Goal: Task Accomplishment & Management: Manage account settings

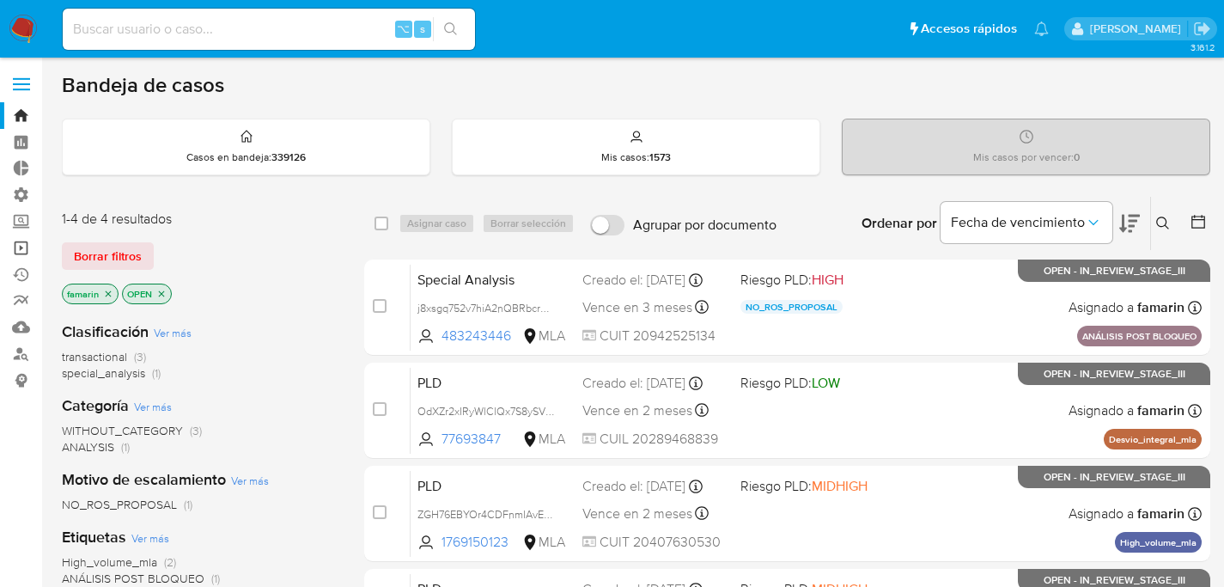
click at [21, 239] on link "Operaciones masivas" at bounding box center [102, 247] width 204 height 27
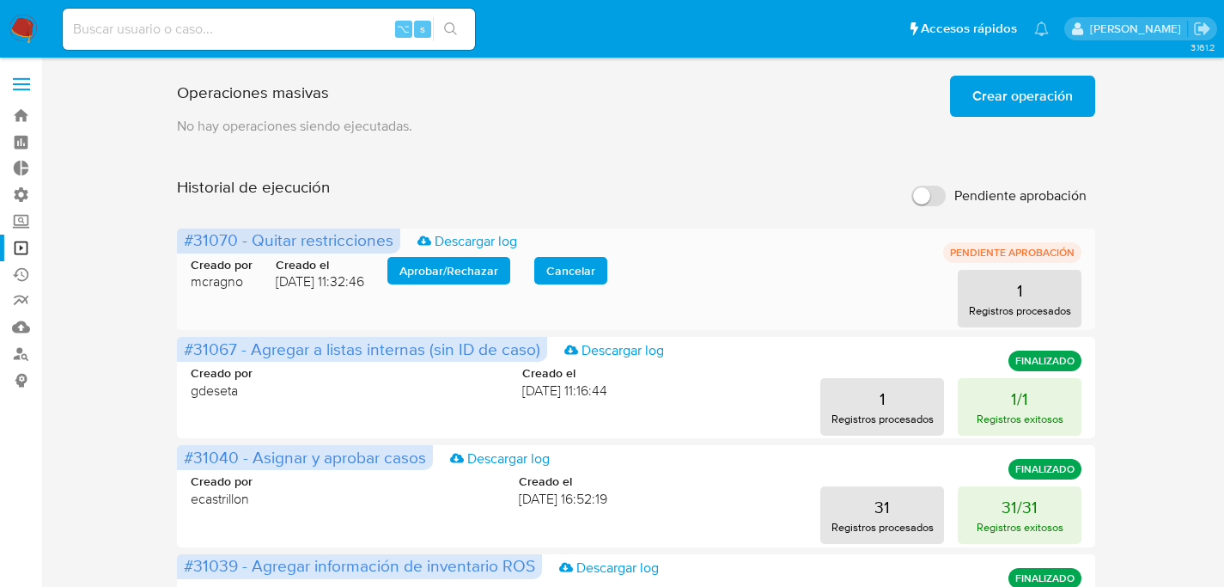
click at [434, 263] on span "Aprobar / Rechazar" at bounding box center [448, 270] width 99 height 24
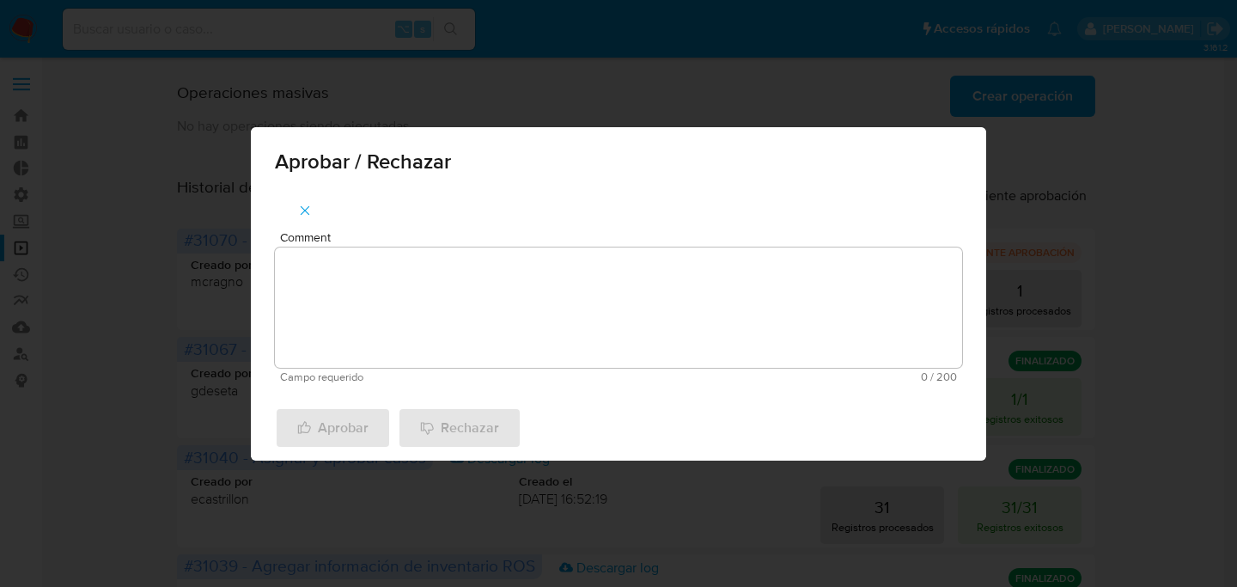
click at [397, 298] on textarea "Comment" at bounding box center [618, 307] width 687 height 120
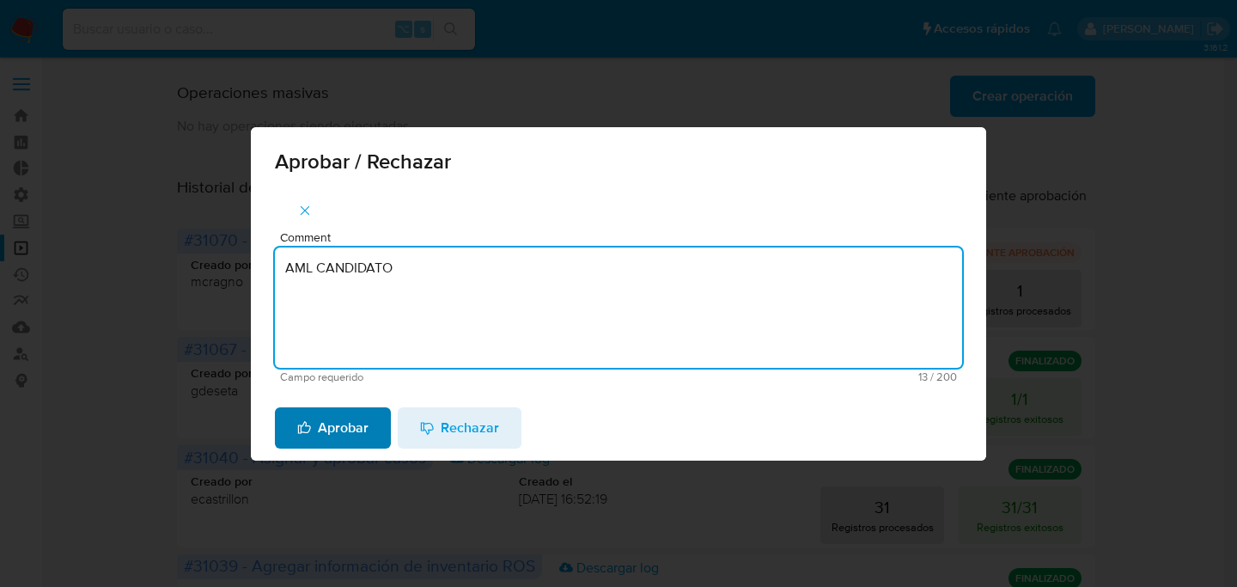
type textarea "AML CANDIDATO"
click at [325, 432] on span "Aprobar" at bounding box center [332, 428] width 71 height 38
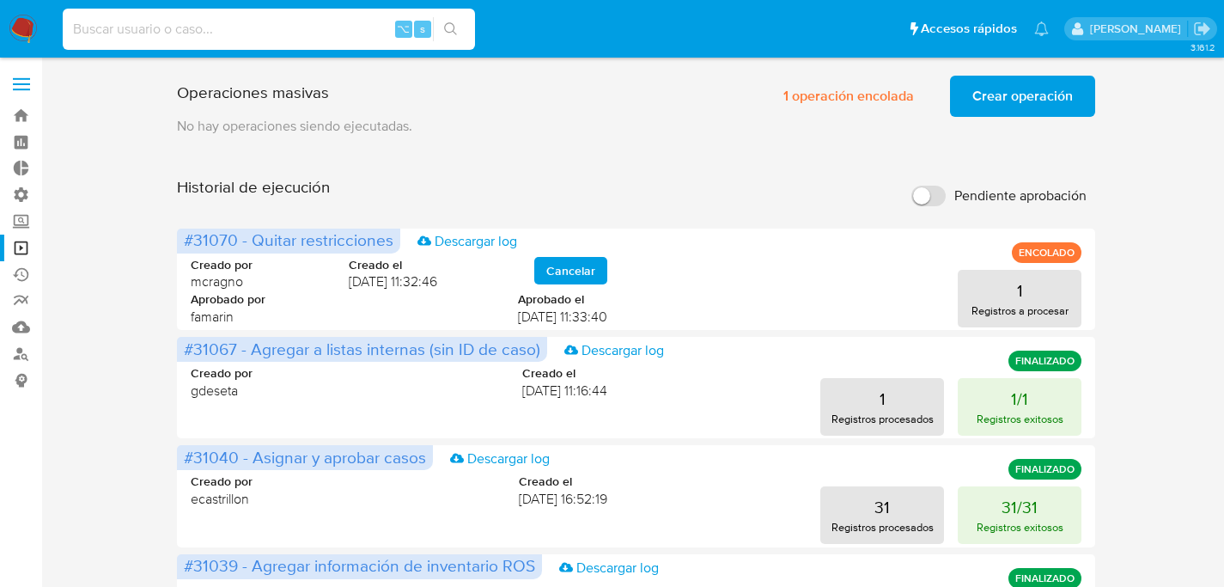
click at [277, 35] on input at bounding box center [269, 29] width 412 height 22
paste input "448794986"
type input "448794986"
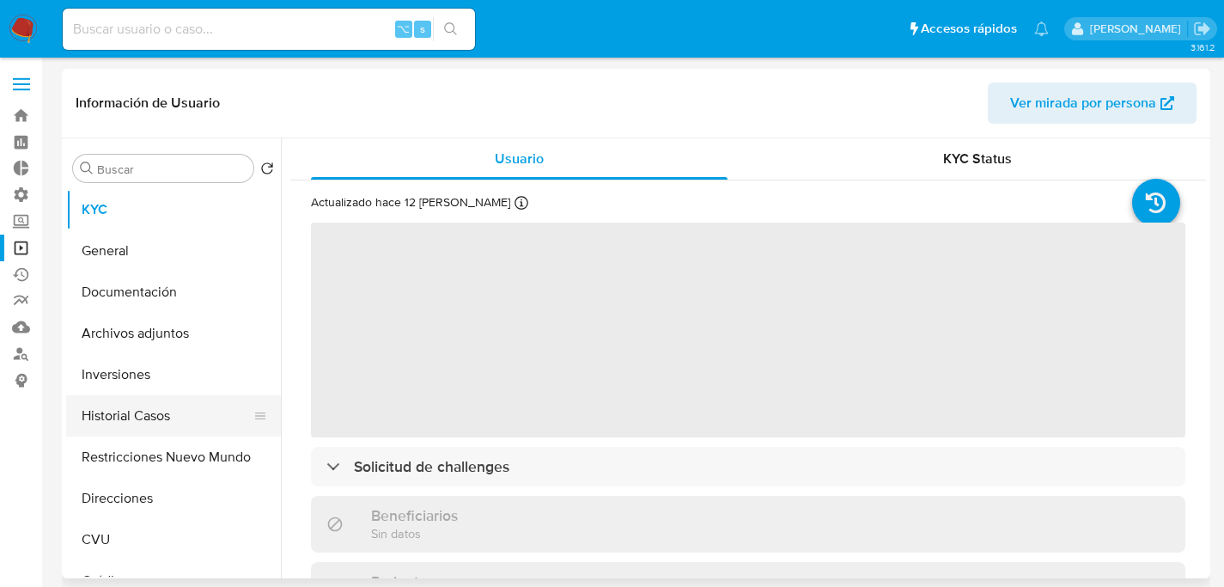
select select "10"
click at [155, 415] on button "Historial Casos" at bounding box center [166, 415] width 201 height 41
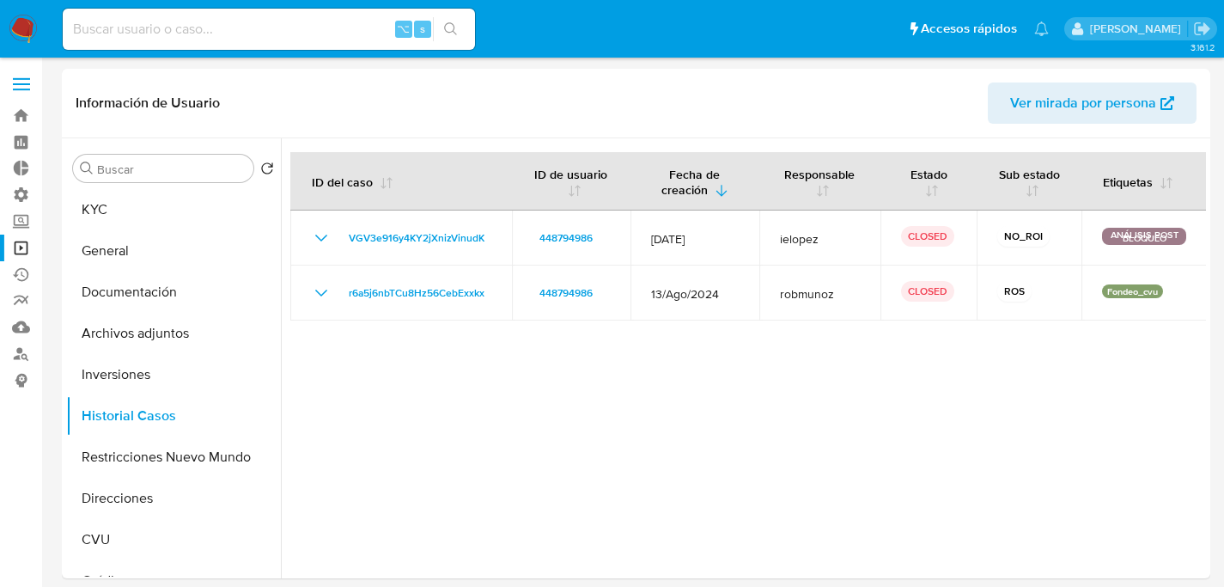
click at [359, 24] on input at bounding box center [269, 29] width 412 height 22
paste input "F2Msy5uzjVrQUS7FBb6klt7u"
type input "F2Msy5uzjVrQUS7FBb6klt7u"
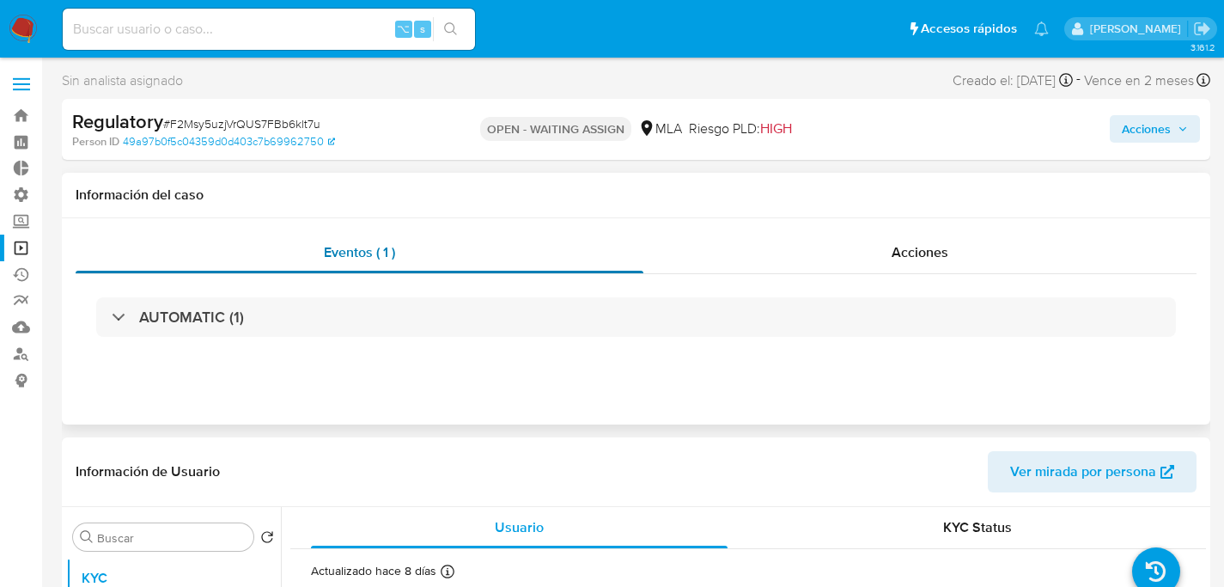
select select "10"
click at [386, 255] on span "Eventos ( 1 )" at bounding box center [359, 252] width 71 height 20
click at [934, 252] on span "Acciones" at bounding box center [919, 252] width 57 height 20
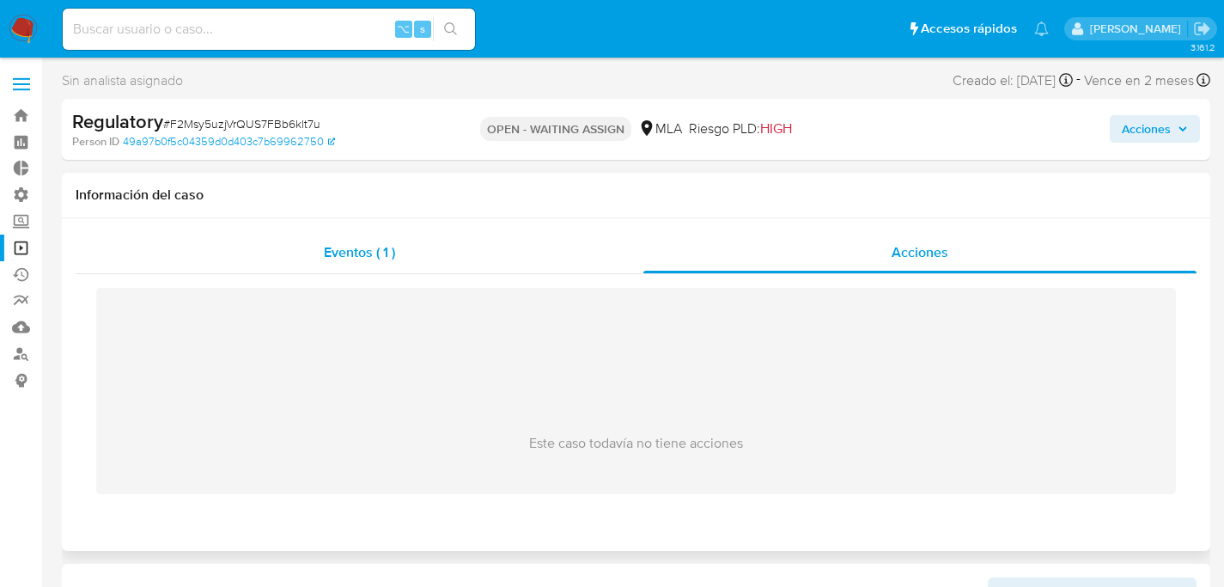
click at [411, 251] on div "Eventos ( 1 )" at bounding box center [360, 252] width 568 height 41
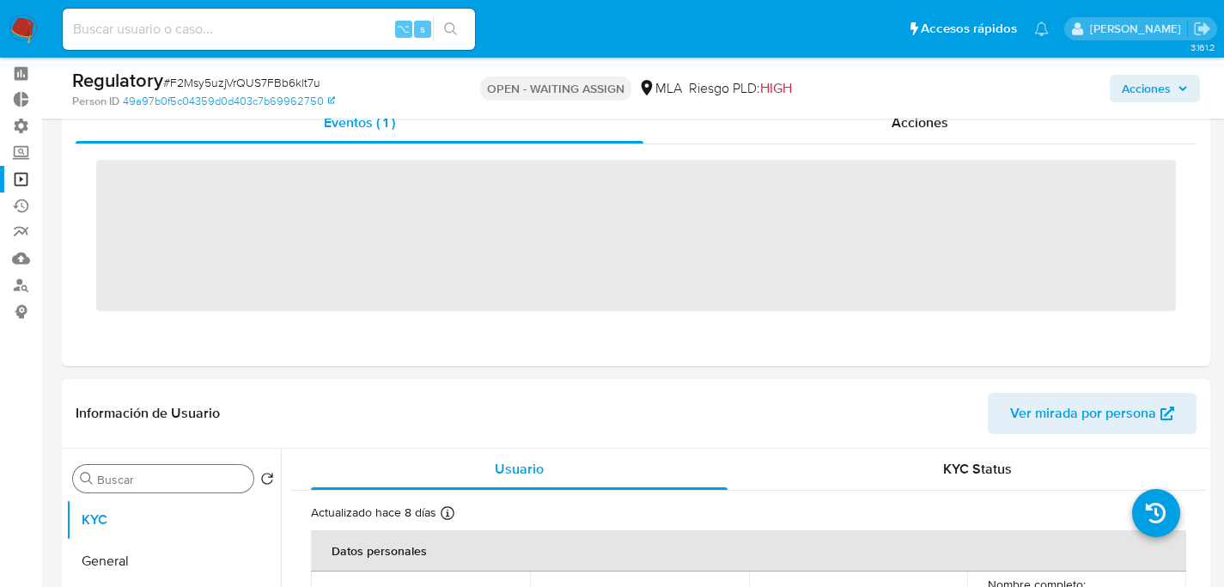
scroll to position [135, 0]
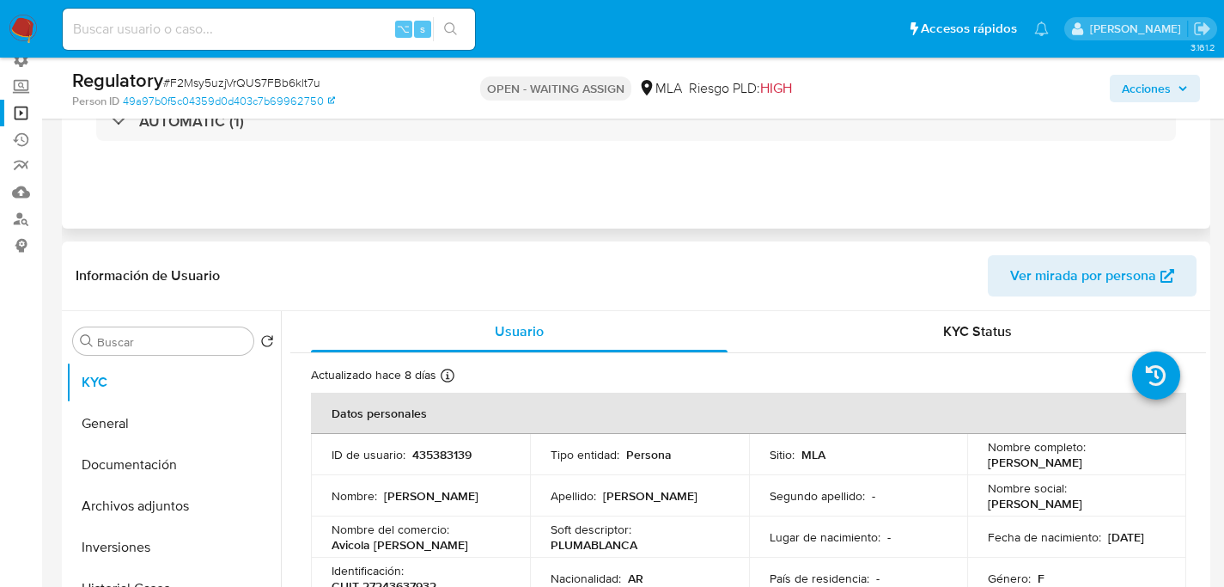
click at [112, 144] on div "AUTOMATIC (1)" at bounding box center [636, 121] width 1121 height 86
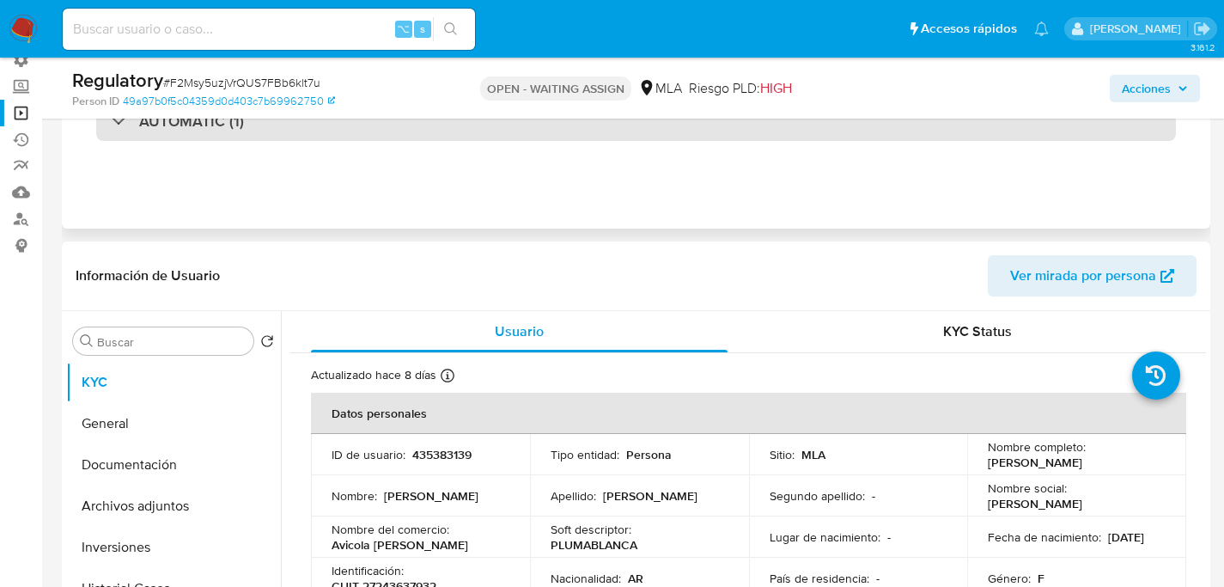
click at [113, 134] on div "AUTOMATIC (1)" at bounding box center [635, 121] width 1079 height 40
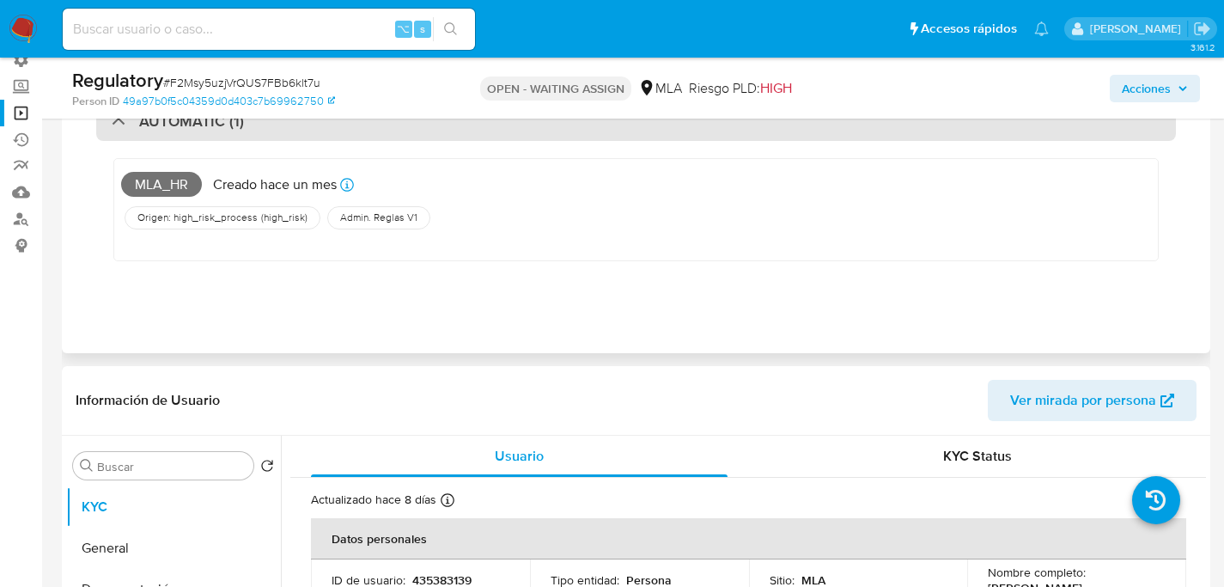
click at [114, 132] on div "AUTOMATIC (1)" at bounding box center [635, 121] width 1079 height 40
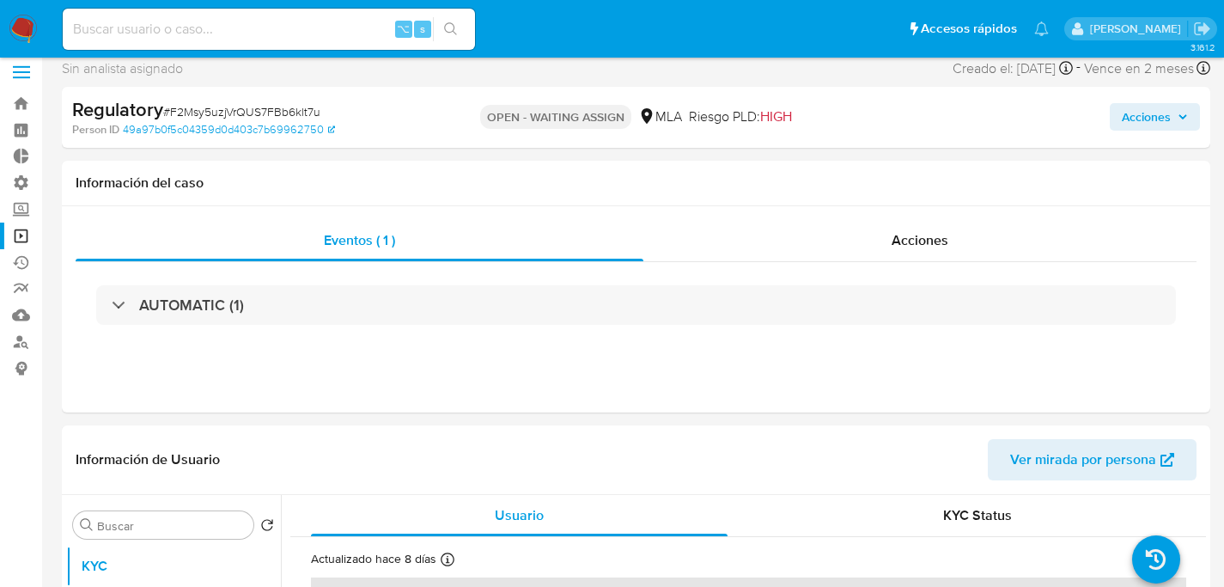
scroll to position [29, 0]
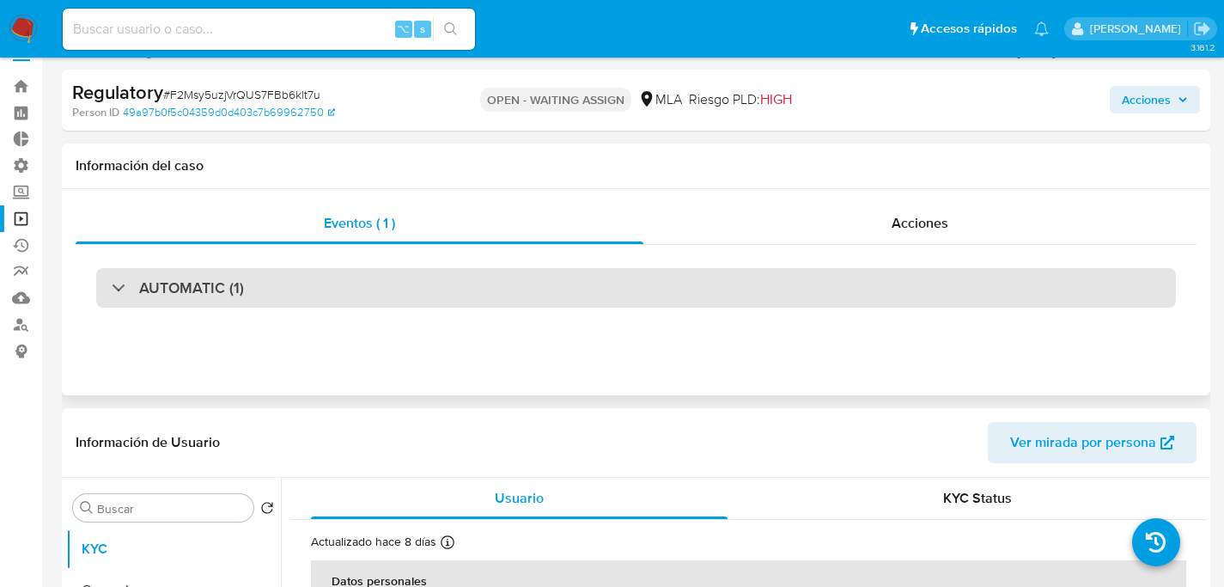
click at [224, 268] on div "AUTOMATIC (1)" at bounding box center [635, 288] width 1079 height 40
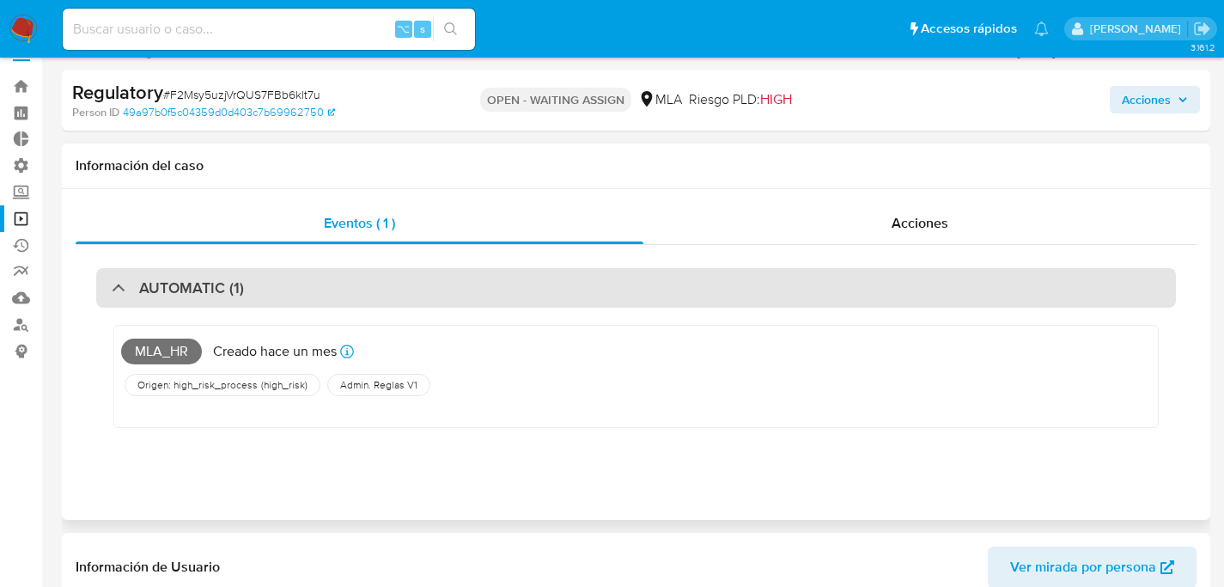
click at [222, 278] on h3 "AUTOMATIC (1)" at bounding box center [191, 287] width 105 height 19
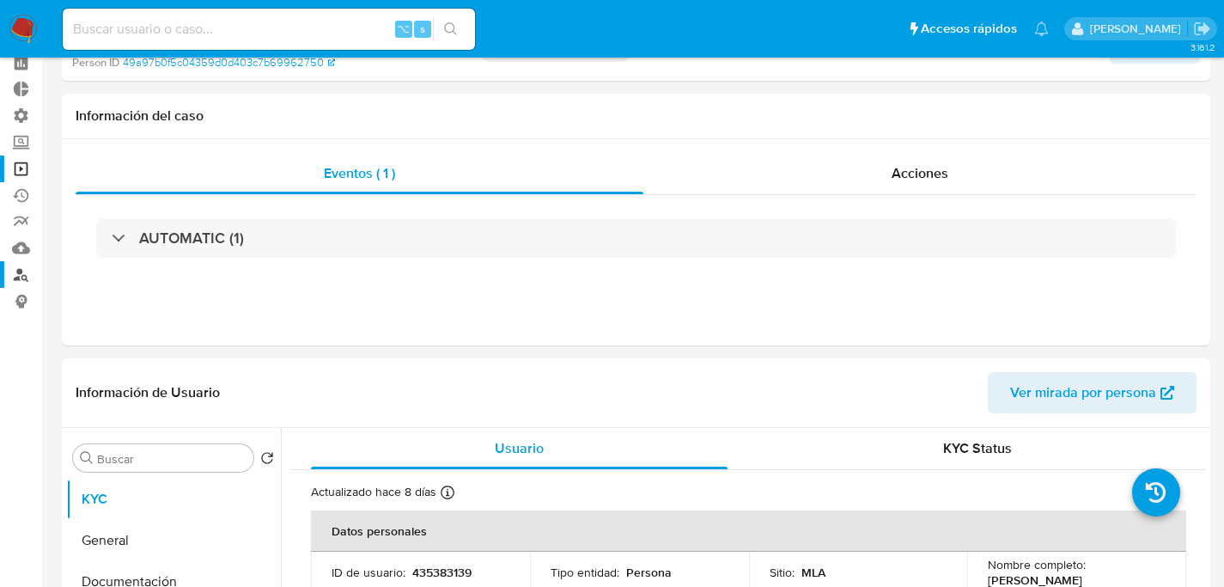
scroll to position [344, 0]
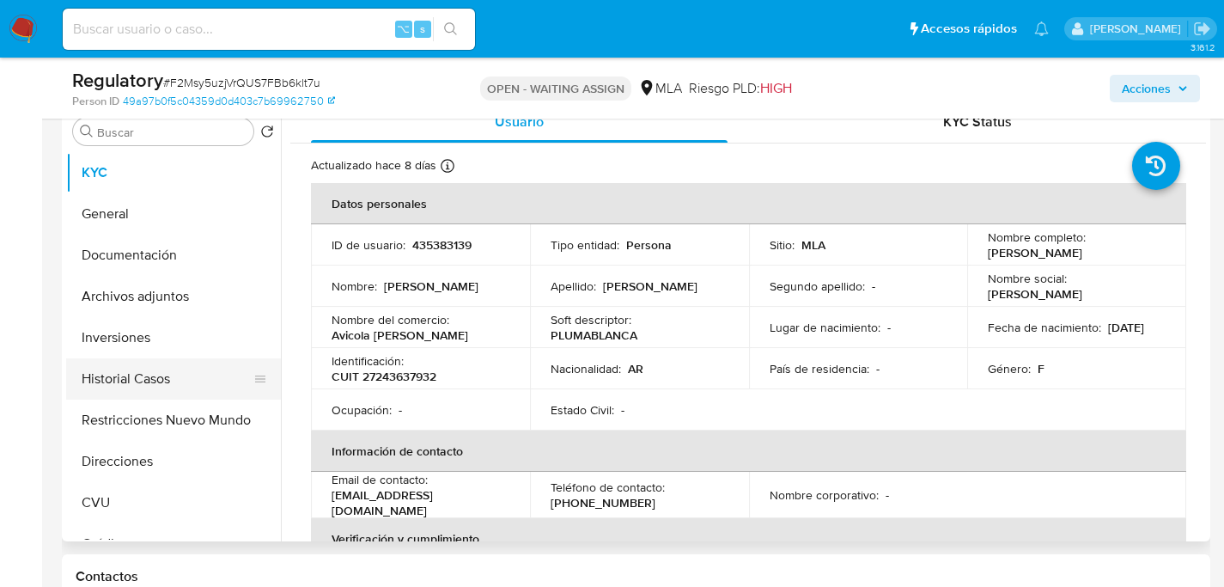
click at [100, 386] on button "Historial Casos" at bounding box center [166, 378] width 201 height 41
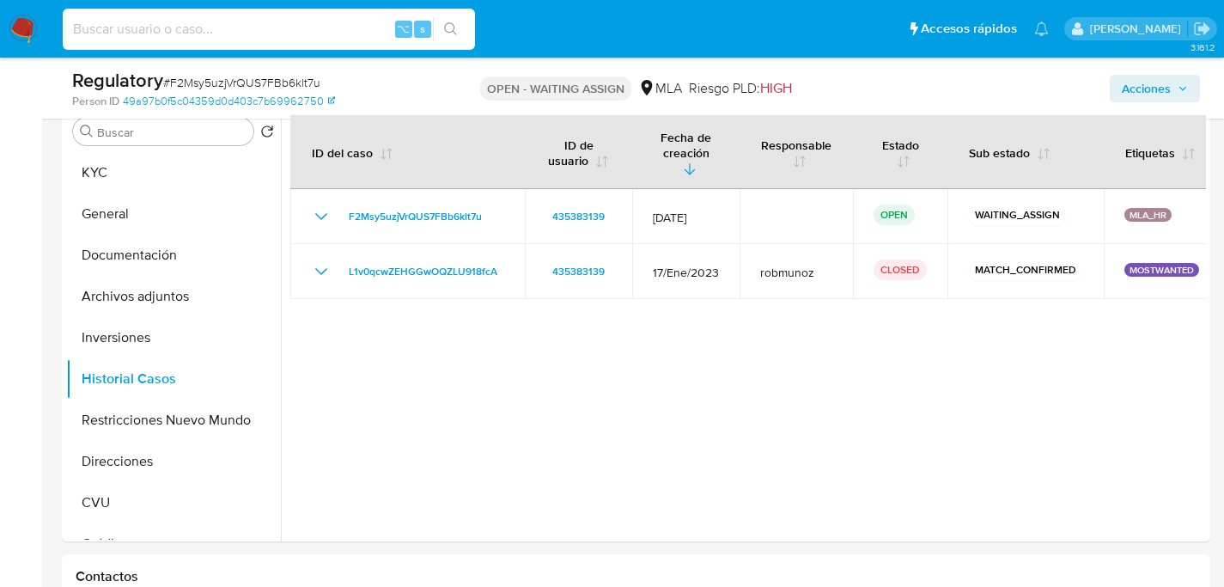
click at [359, 27] on input at bounding box center [269, 29] width 412 height 22
paste input "F2Msy5uzjVrQUS7FBb6klt7u"
type input "F2Msy5uzjVrQUS7FBb6klt7u"
paste input "448794986"
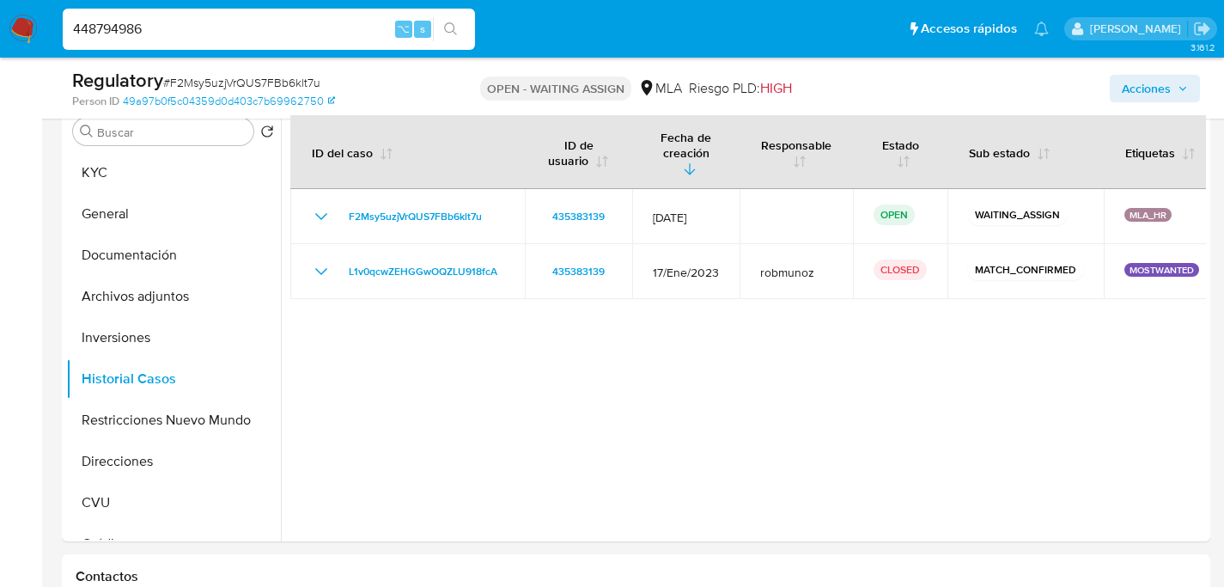
type input "448794986"
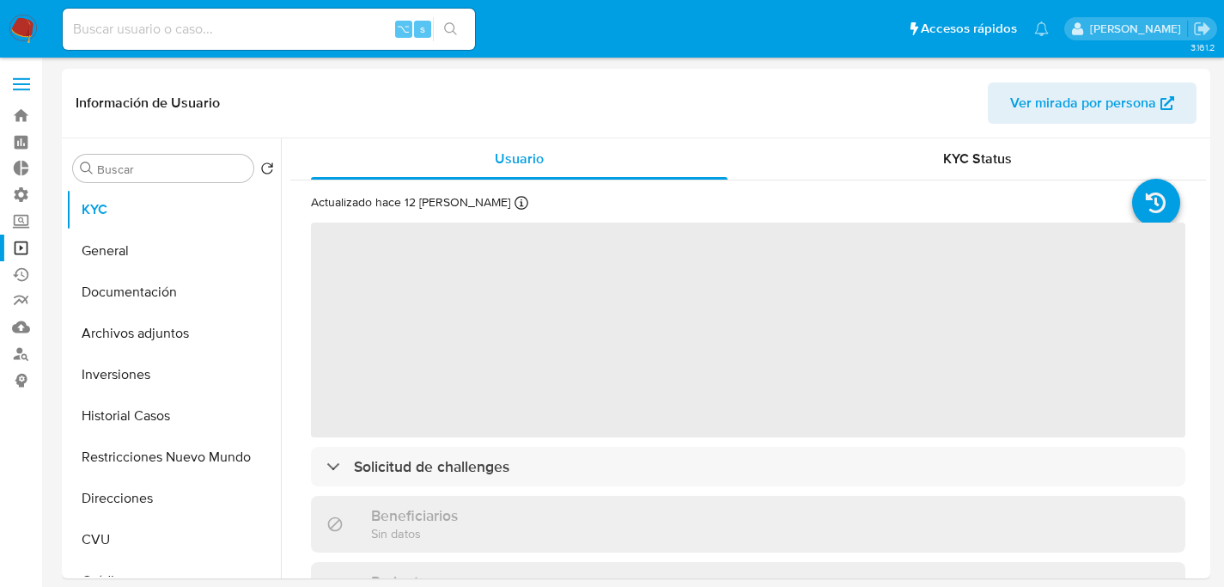
select select "10"
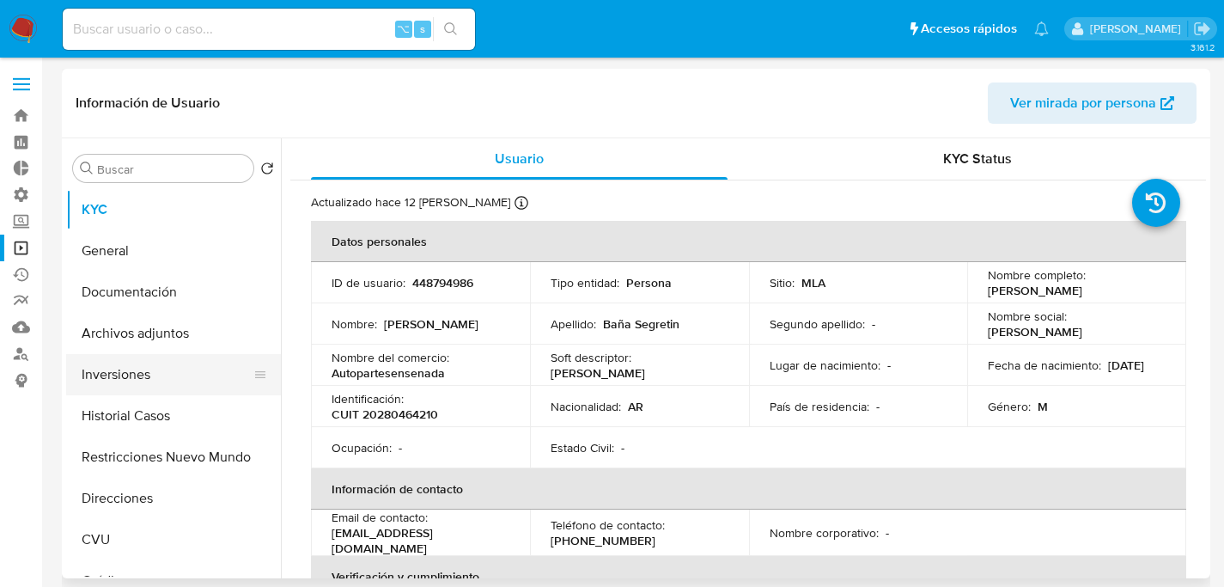
click at [94, 372] on button "Inversiones" at bounding box center [166, 374] width 201 height 41
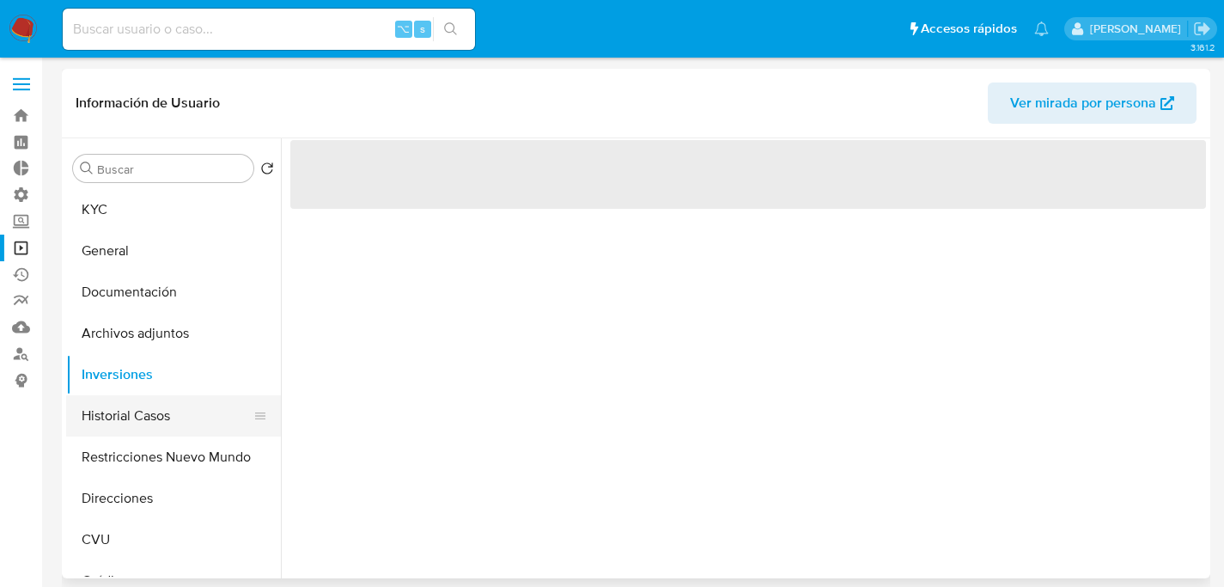
click at [95, 400] on button "Historial Casos" at bounding box center [166, 415] width 201 height 41
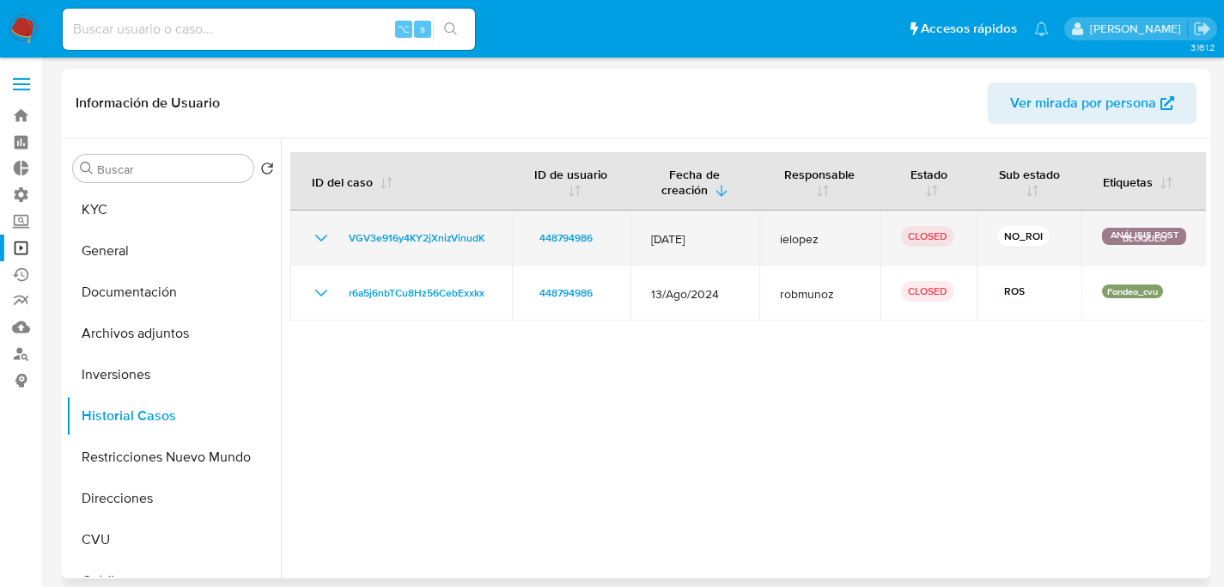
click at [384, 227] on td "VGV3e916y4KY2jXnizVinudK" at bounding box center [401, 237] width 222 height 55
click at [386, 234] on span "VGV3e916y4KY2jXnizVinudK" at bounding box center [417, 238] width 136 height 21
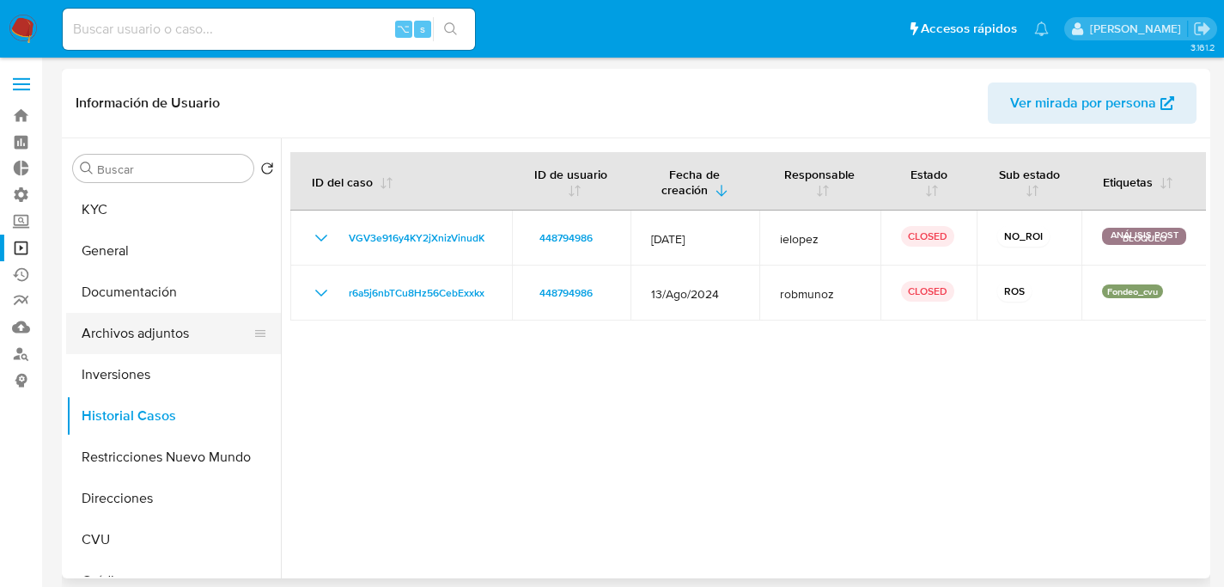
click at [152, 337] on button "Archivos adjuntos" at bounding box center [166, 333] width 201 height 41
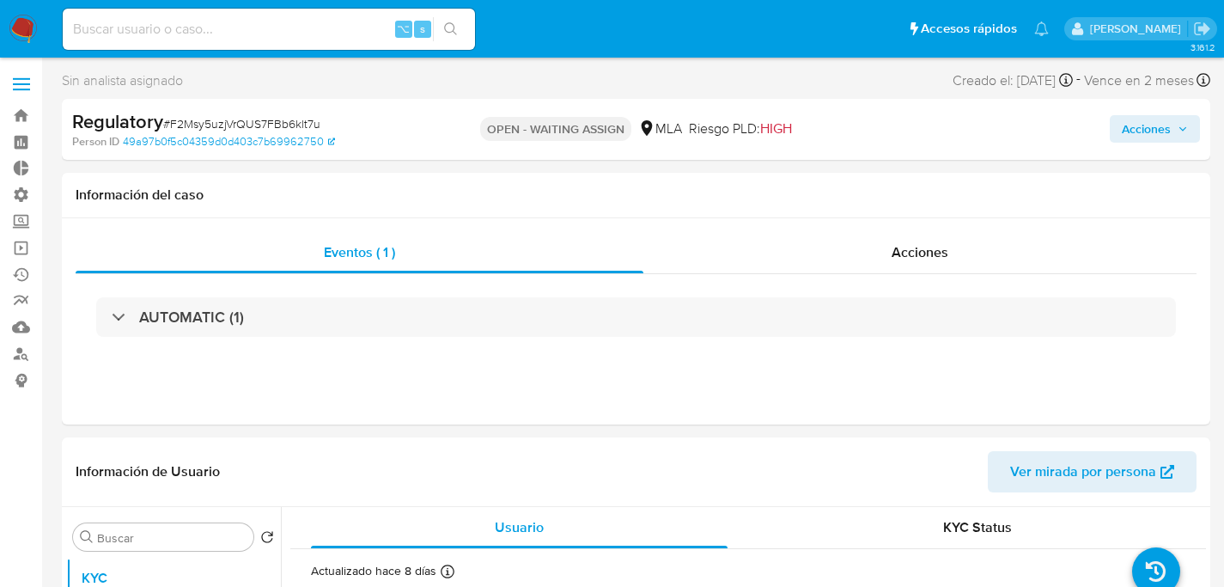
click at [252, 118] on span "# F2Msy5uzjVrQUS7FBb6klt7u" at bounding box center [241, 123] width 157 height 17
select select "10"
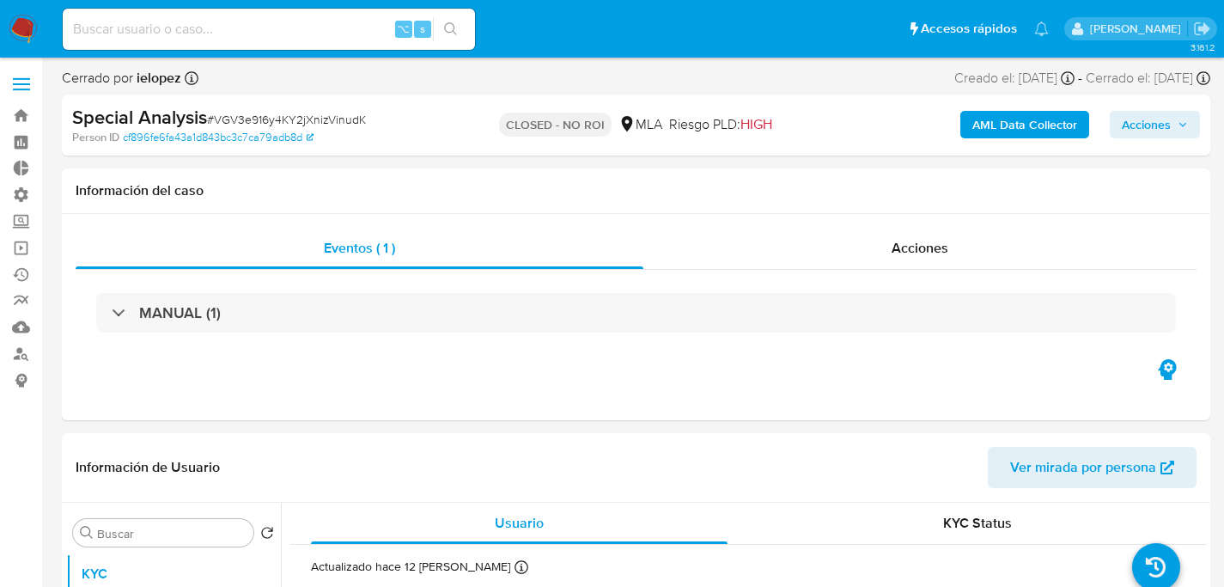
select select "10"
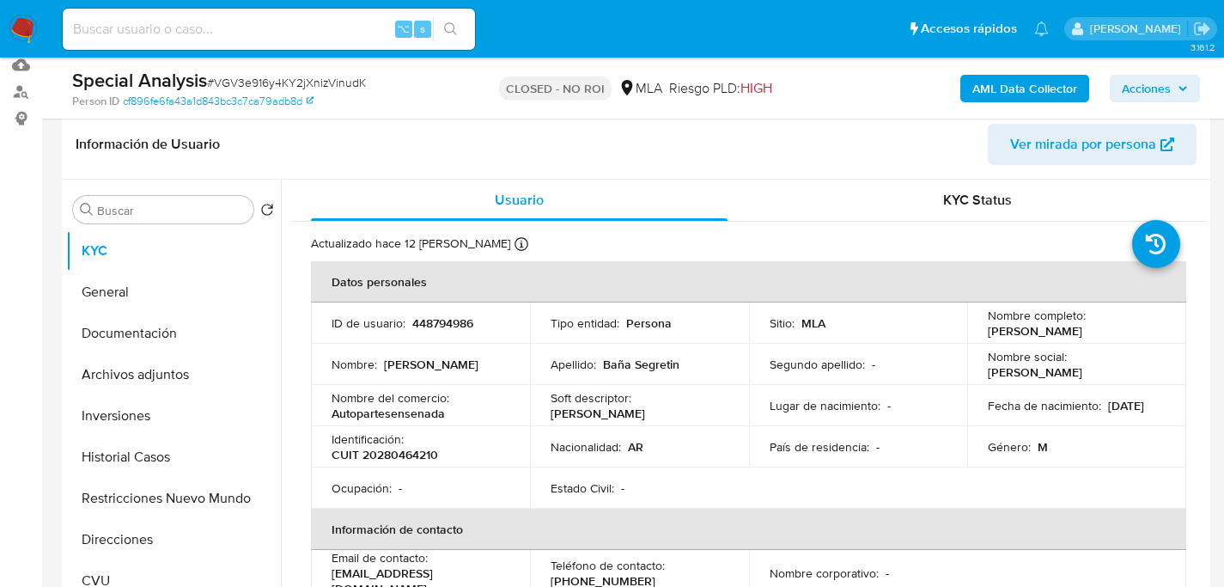
scroll to position [280, 0]
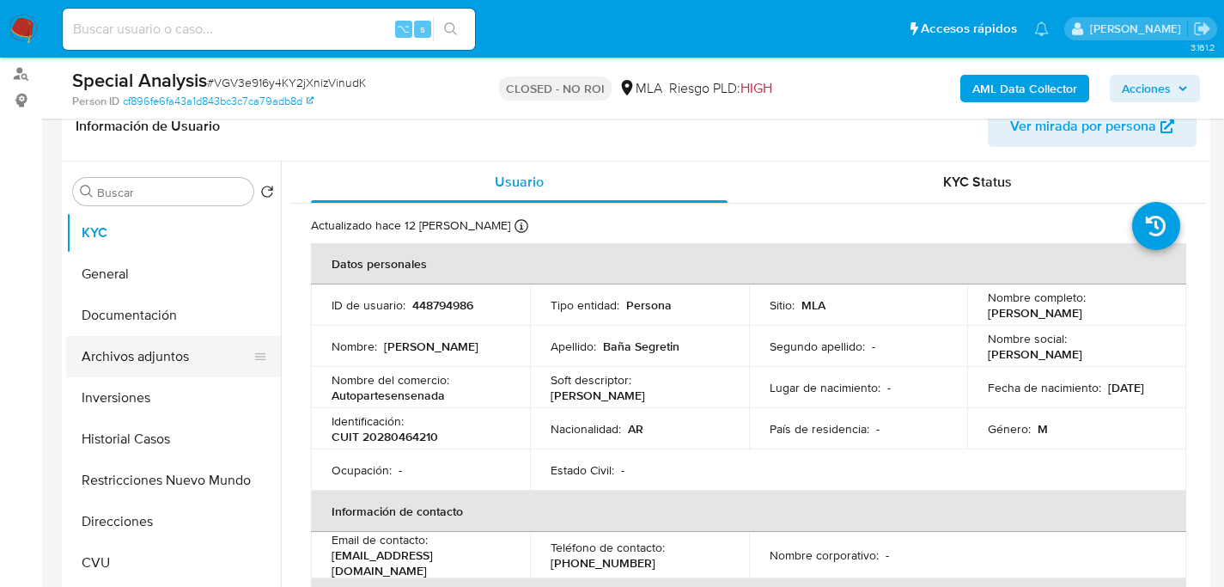
click at [179, 364] on button "Archivos adjuntos" at bounding box center [166, 356] width 201 height 41
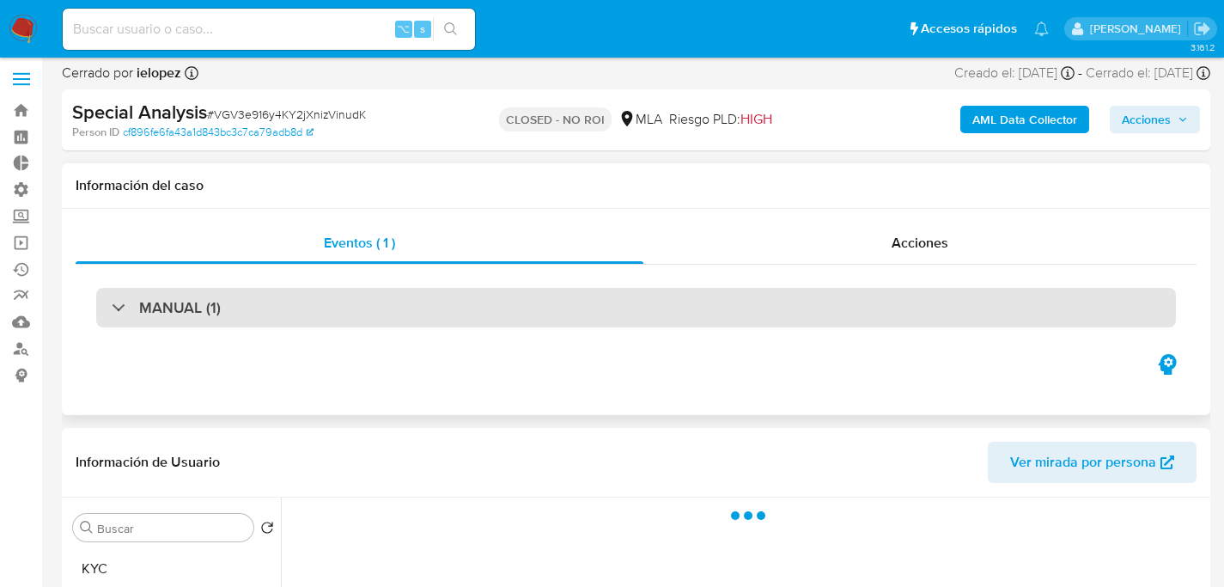
scroll to position [0, 0]
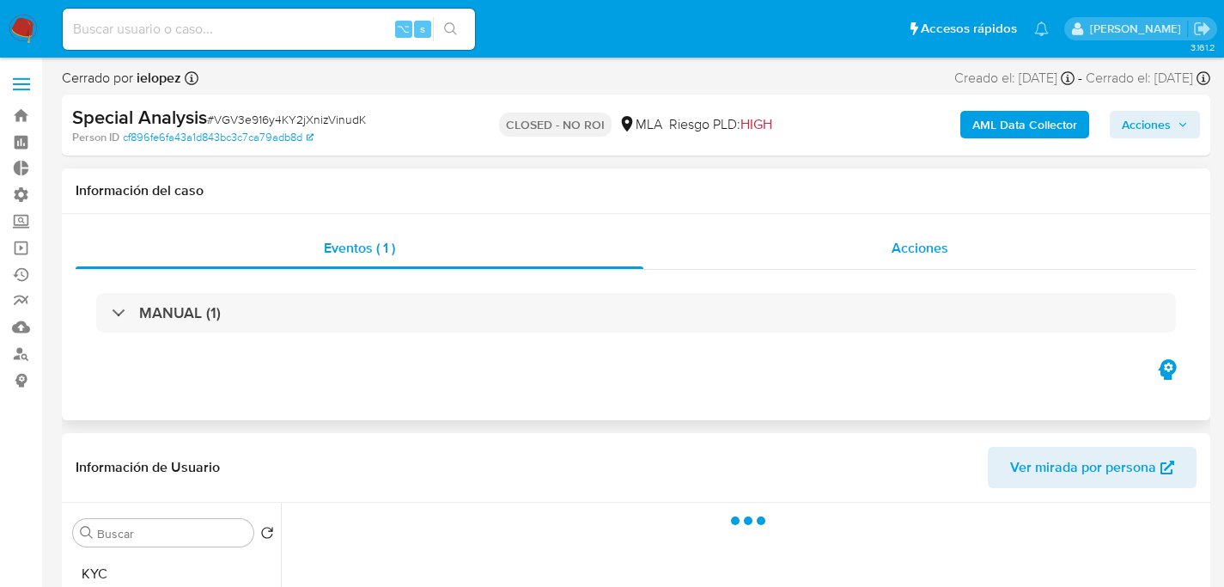
click at [885, 229] on div "Acciones" at bounding box center [919, 248] width 553 height 41
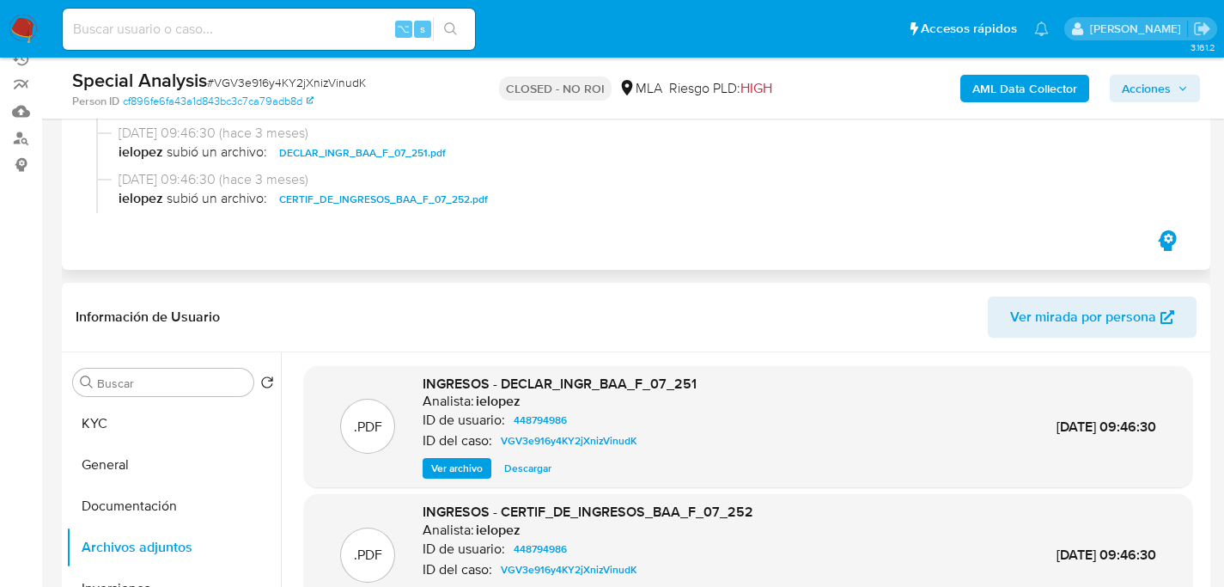
scroll to position [580, 0]
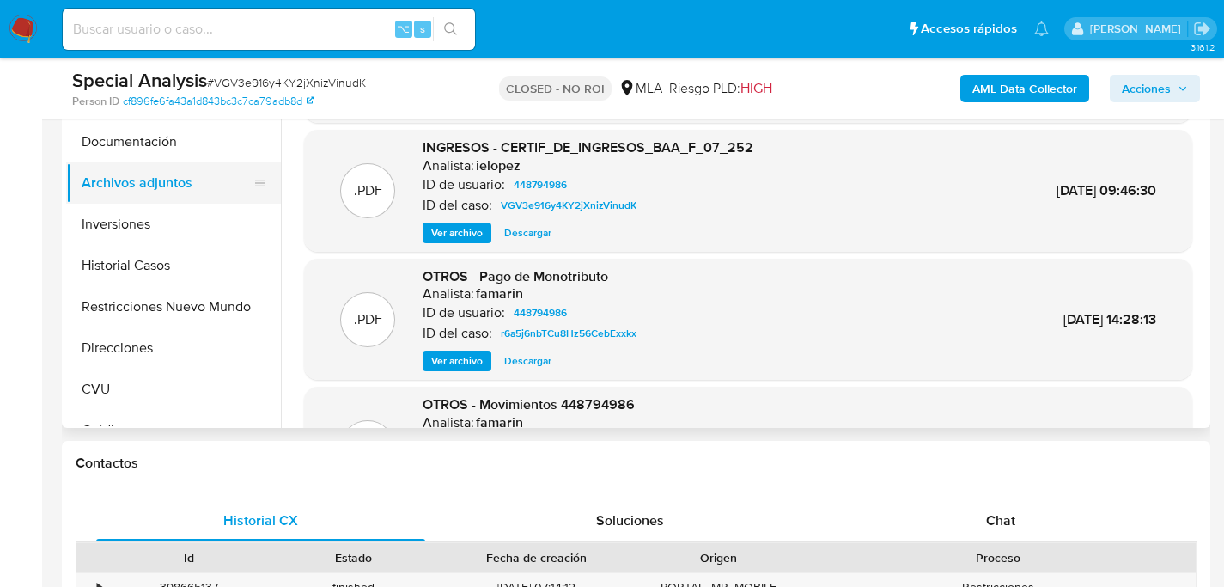
click at [125, 191] on button "Archivos adjuntos" at bounding box center [166, 182] width 201 height 41
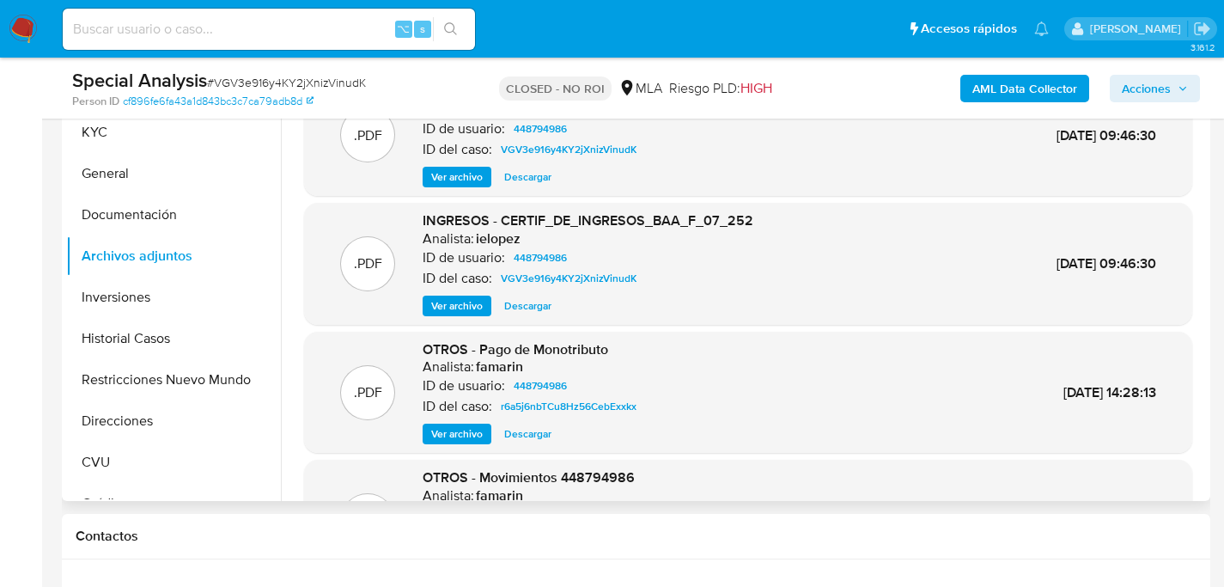
scroll to position [416, 0]
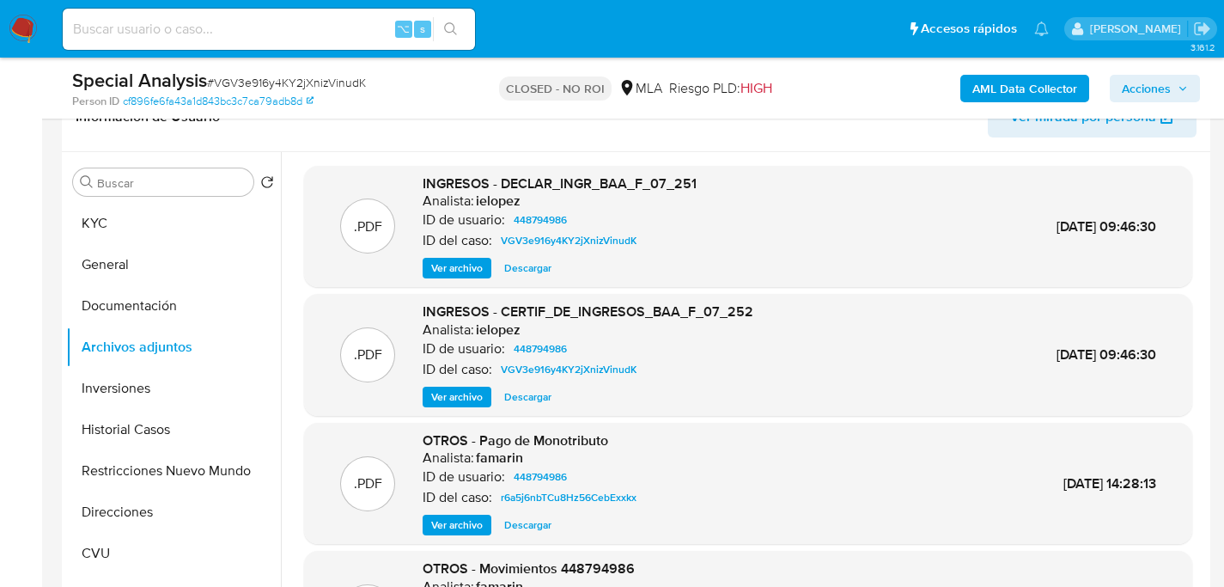
click at [453, 406] on div ".PDF INGRESOS - CERTIF_DE_INGRESOS_BAA_F_07_252 Analista: ielopez ID de usuario…" at bounding box center [748, 355] width 888 height 122
click at [458, 402] on span "Ver archivo" at bounding box center [457, 396] width 52 height 17
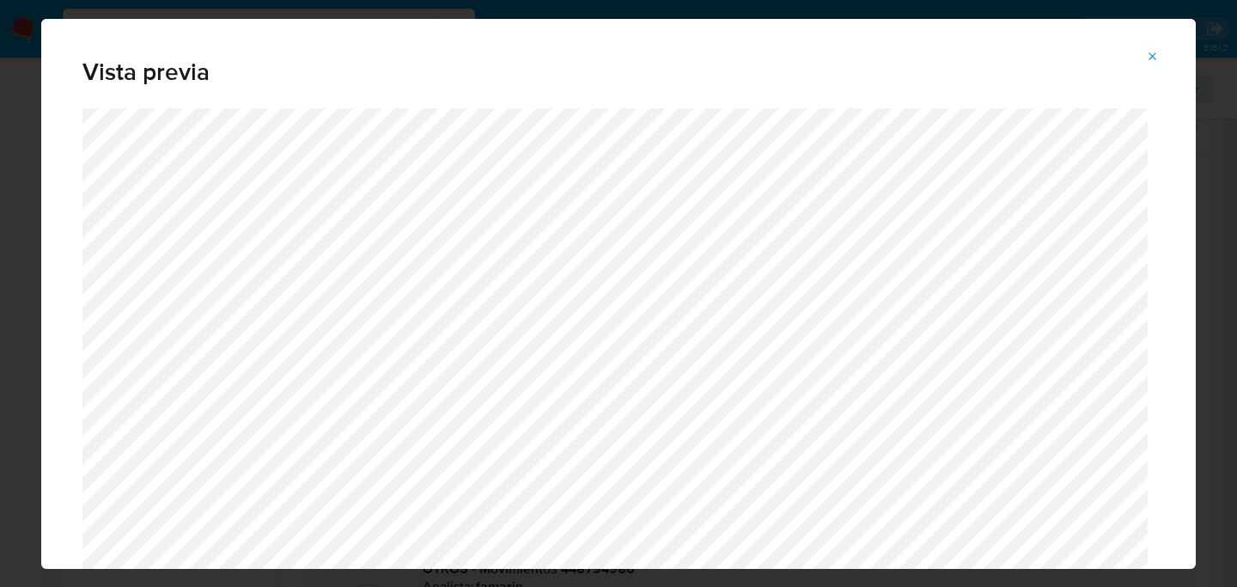
click at [1161, 45] on button "Attachment preview" at bounding box center [1153, 56] width 38 height 27
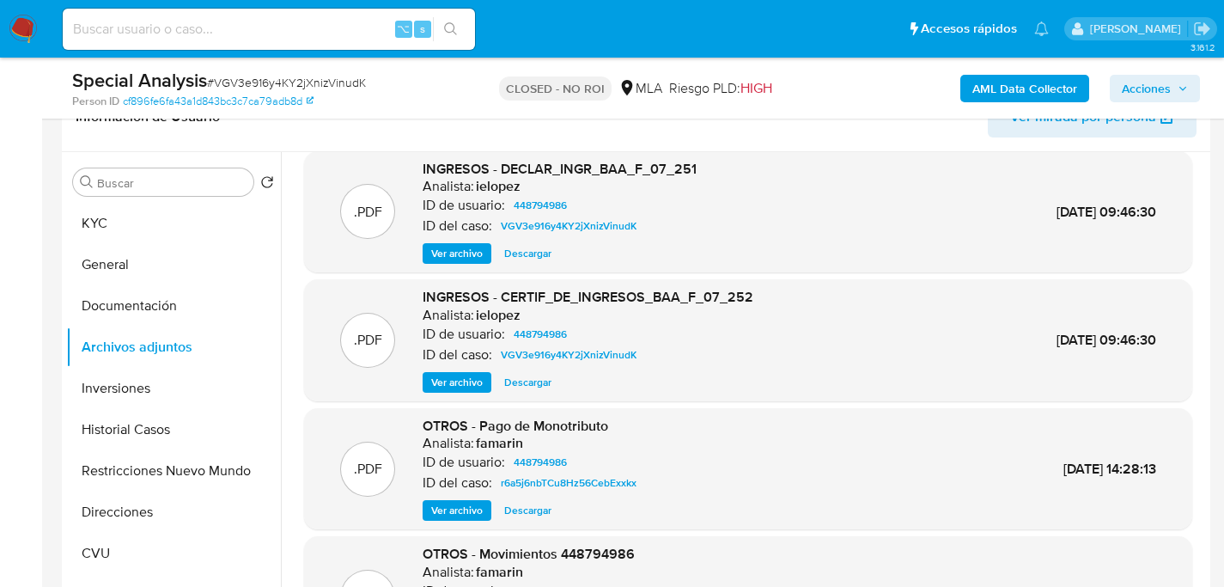
scroll to position [27, 0]
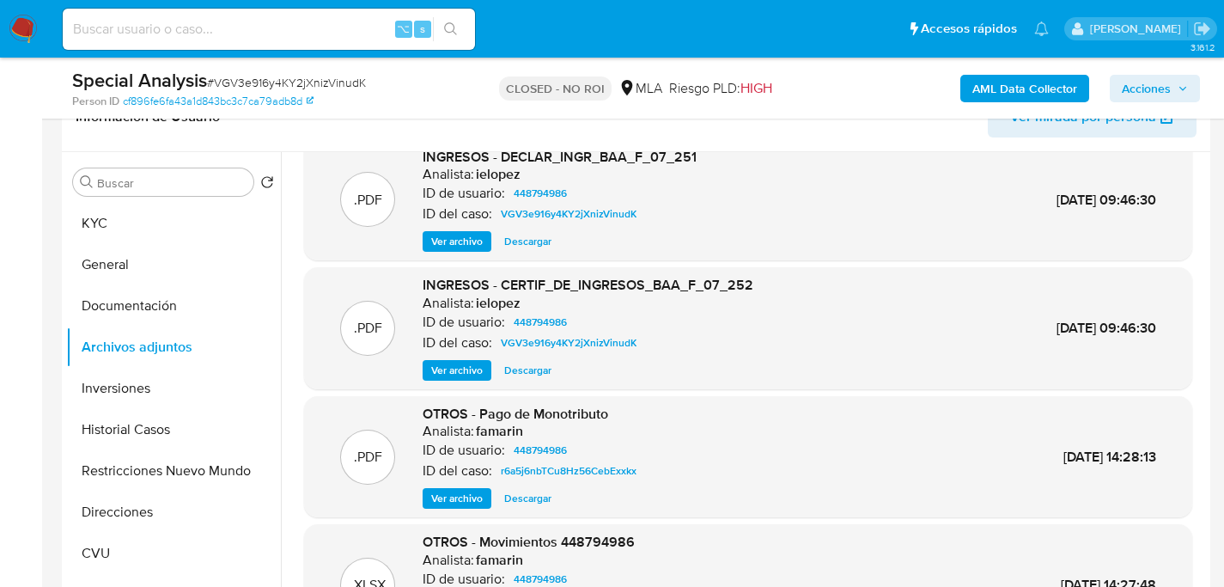
click at [459, 240] on span "Ver archivo" at bounding box center [457, 241] width 52 height 17
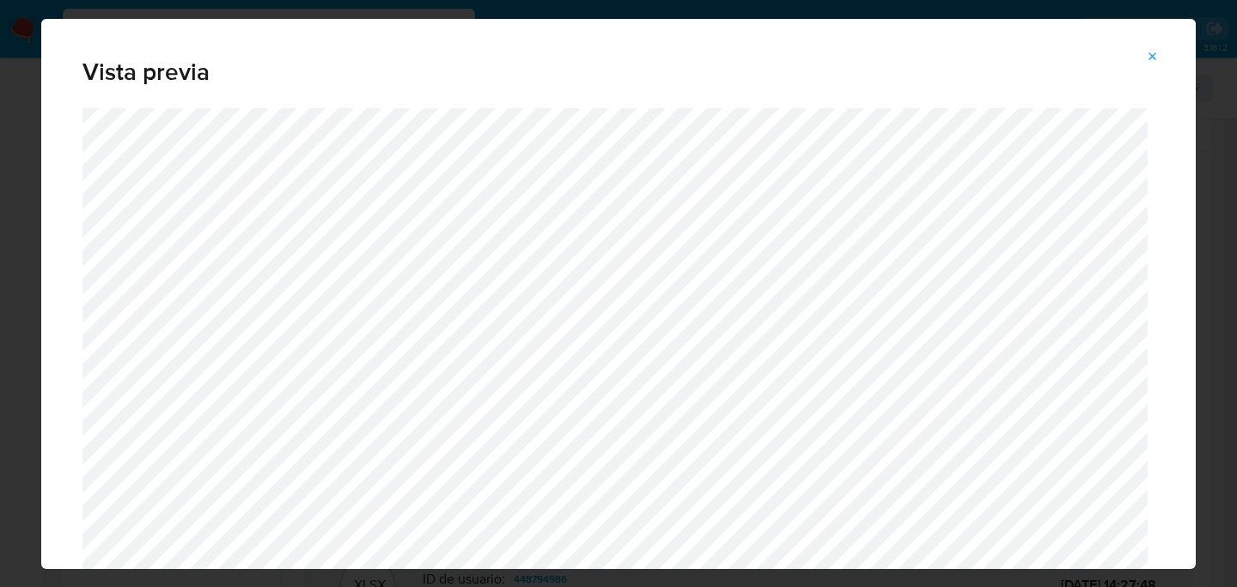
click at [1142, 58] on button "Attachment preview" at bounding box center [1153, 56] width 38 height 27
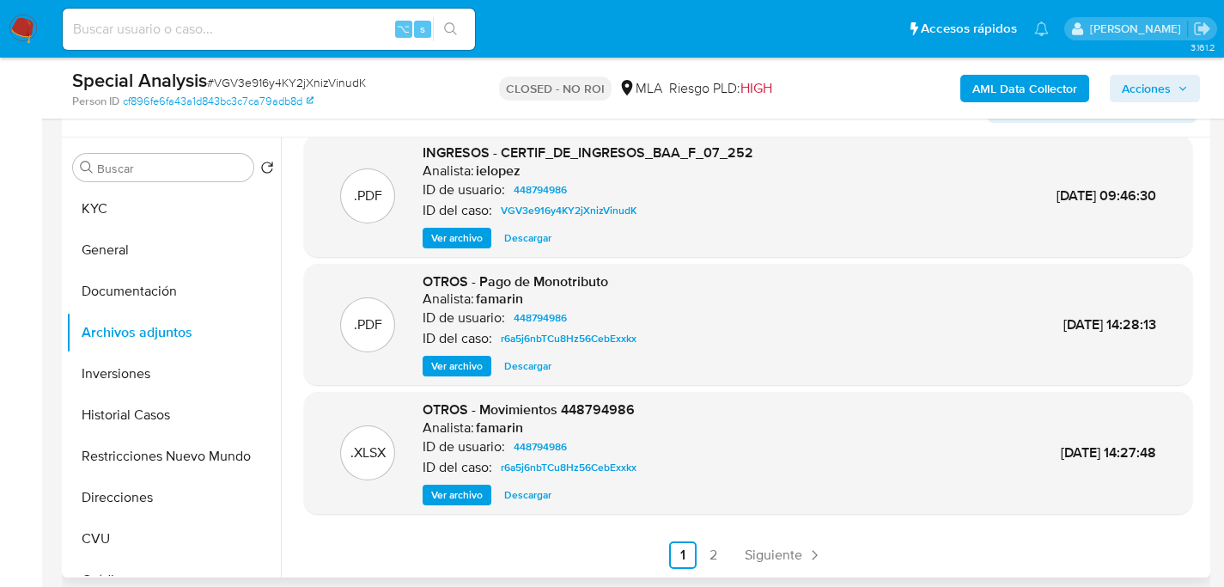
scroll to position [448, 0]
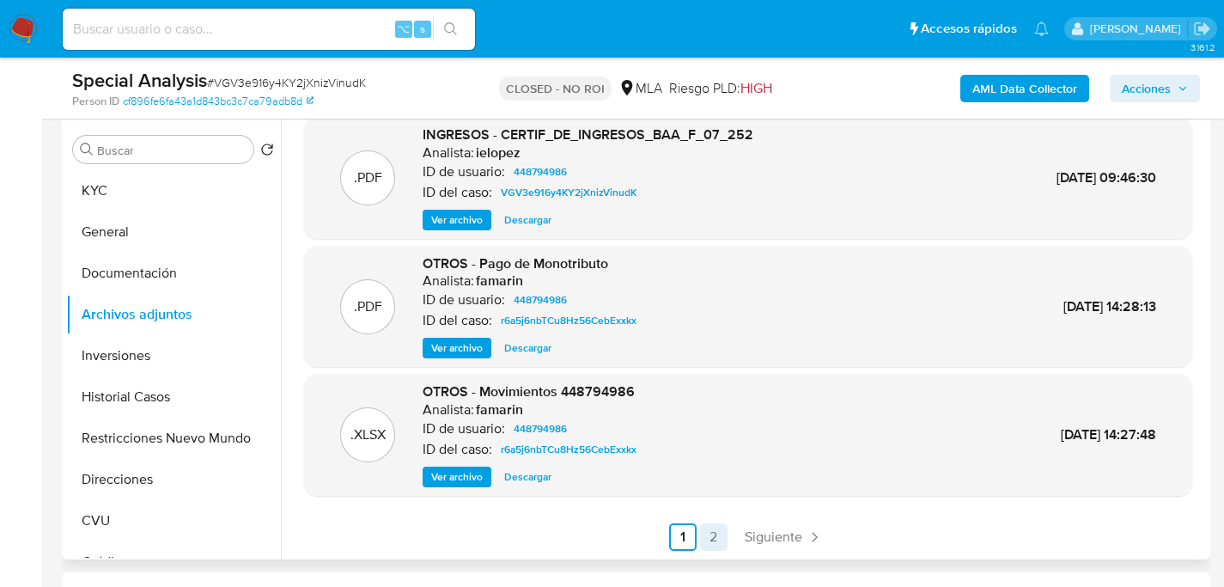
click at [702, 533] on link "2" at bounding box center [713, 536] width 27 height 27
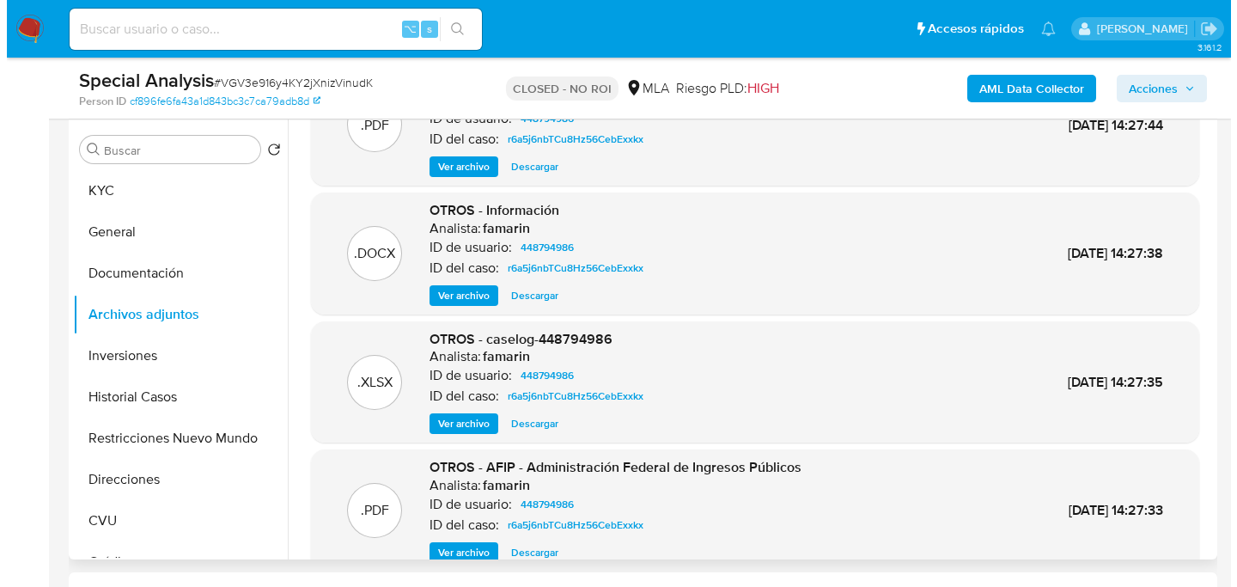
scroll to position [137, 0]
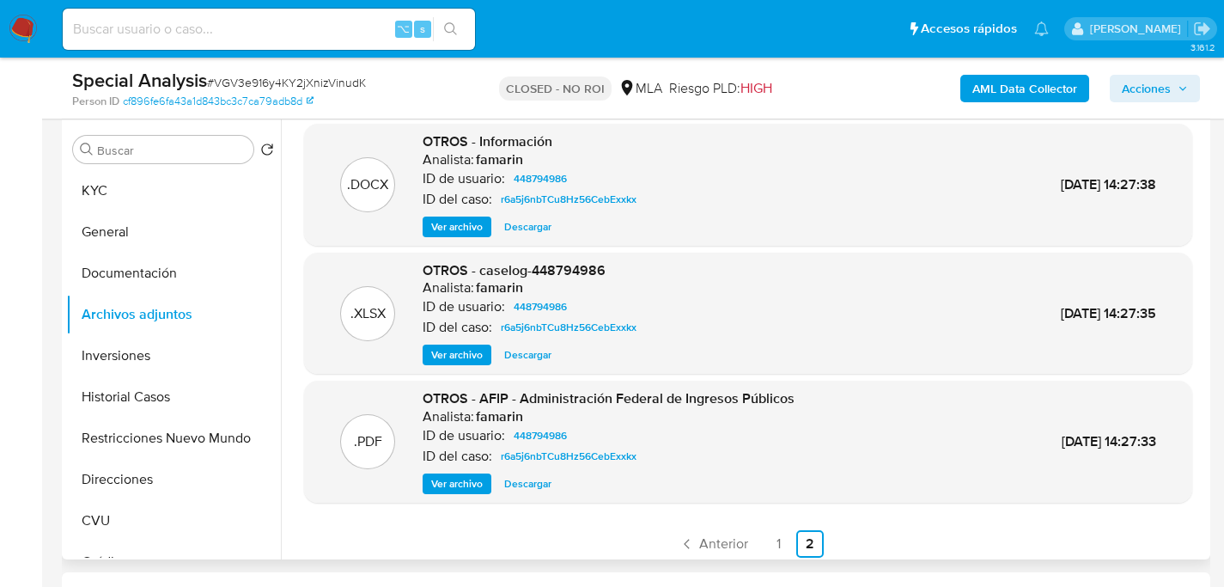
click at [443, 360] on span "Ver archivo" at bounding box center [457, 354] width 52 height 17
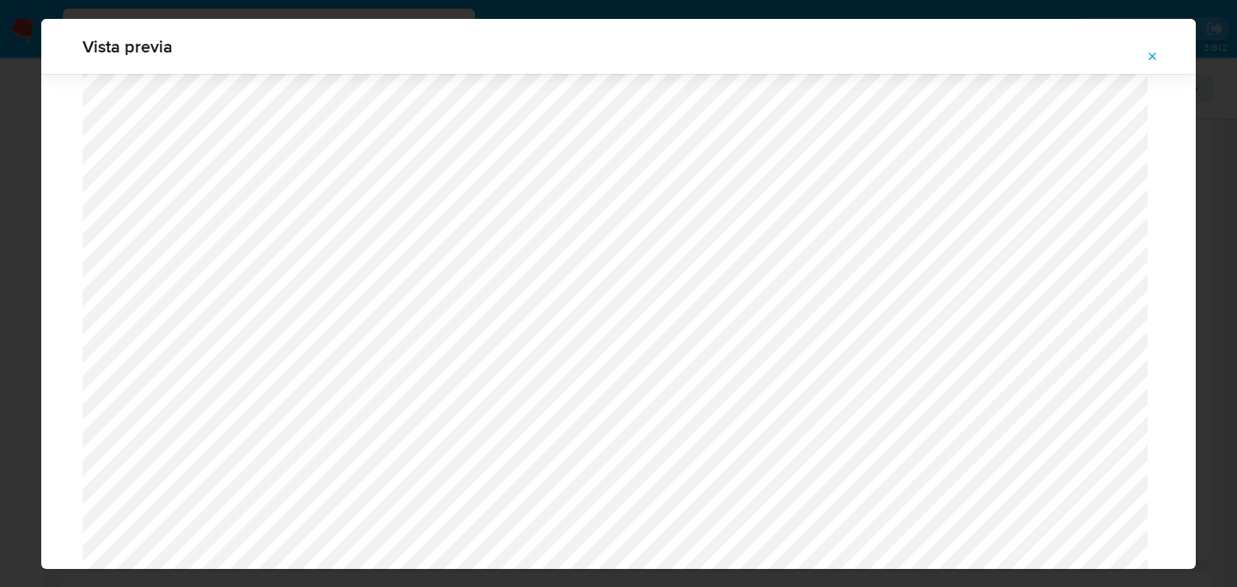
scroll to position [786, 0]
click at [1158, 52] on icon "Attachment preview" at bounding box center [1153, 57] width 14 height 14
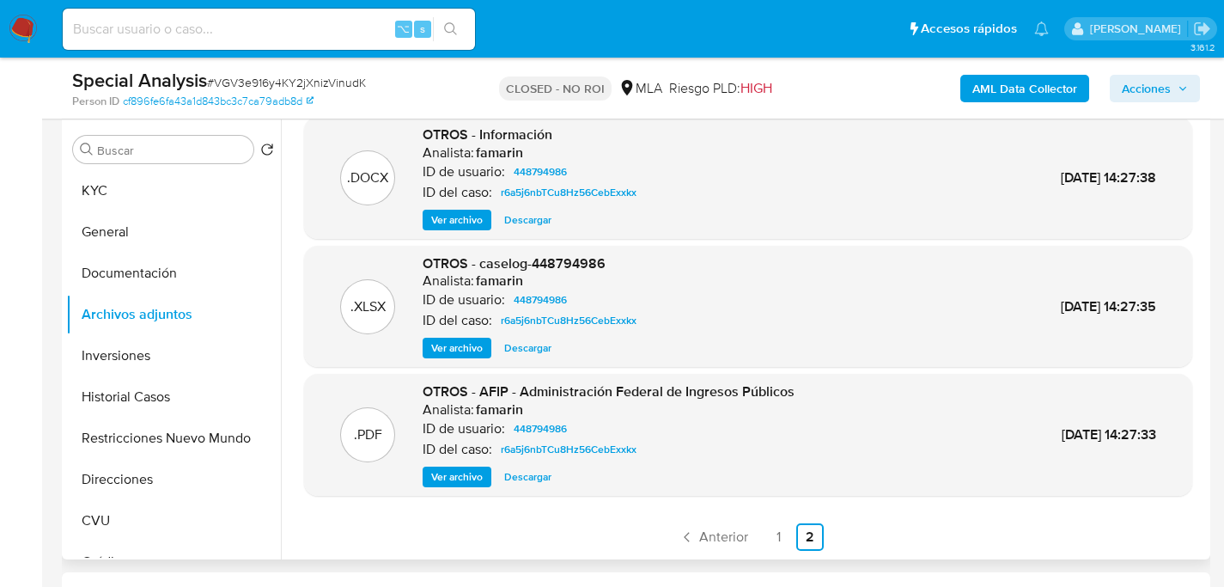
scroll to position [418, 0]
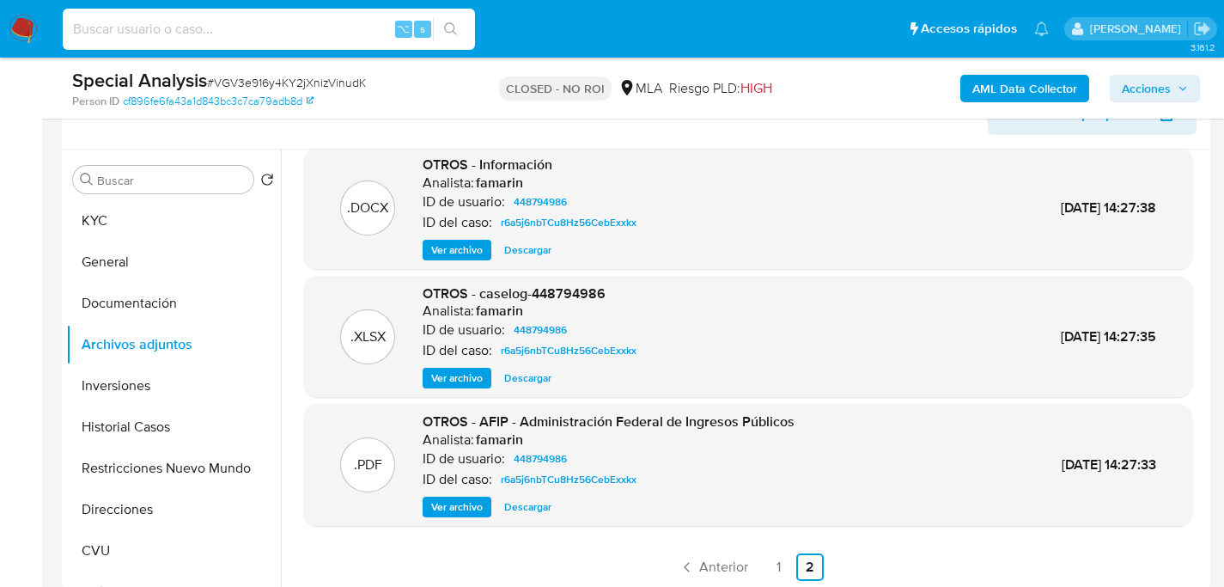
click at [252, 27] on input at bounding box center [269, 29] width 412 height 22
paste input "201988848"
type input "201988848"
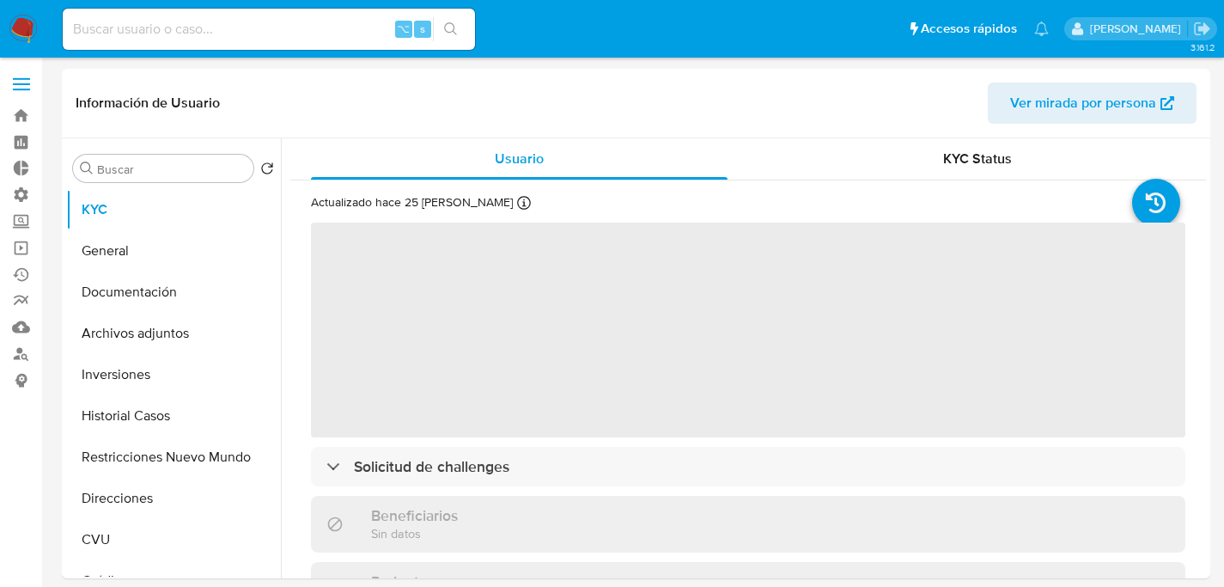
select select "10"
